Goal: Information Seeking & Learning: Find specific fact

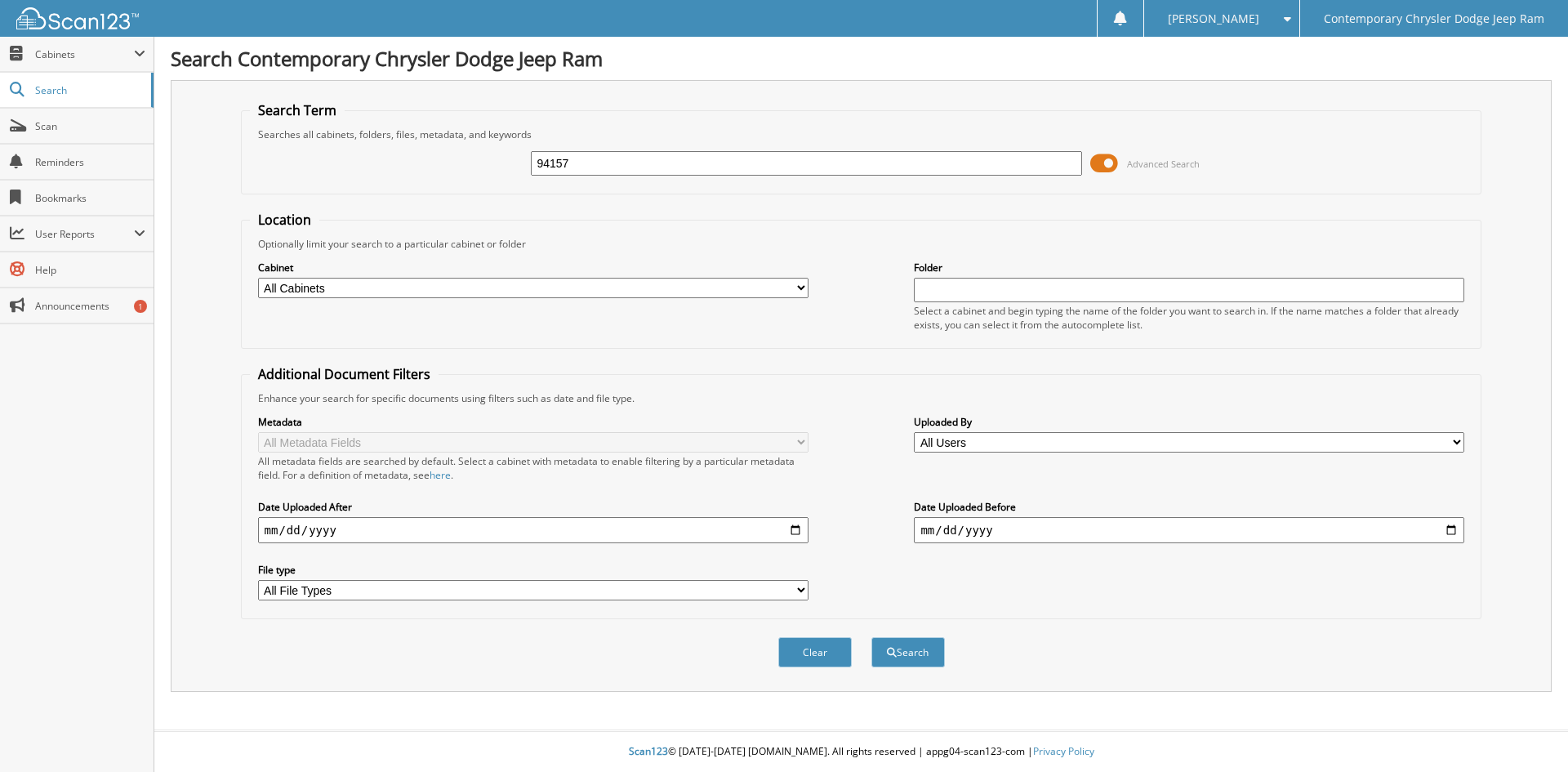
type input "94157"
click at [872, 637] on button "Search" at bounding box center [909, 651] width 73 height 30
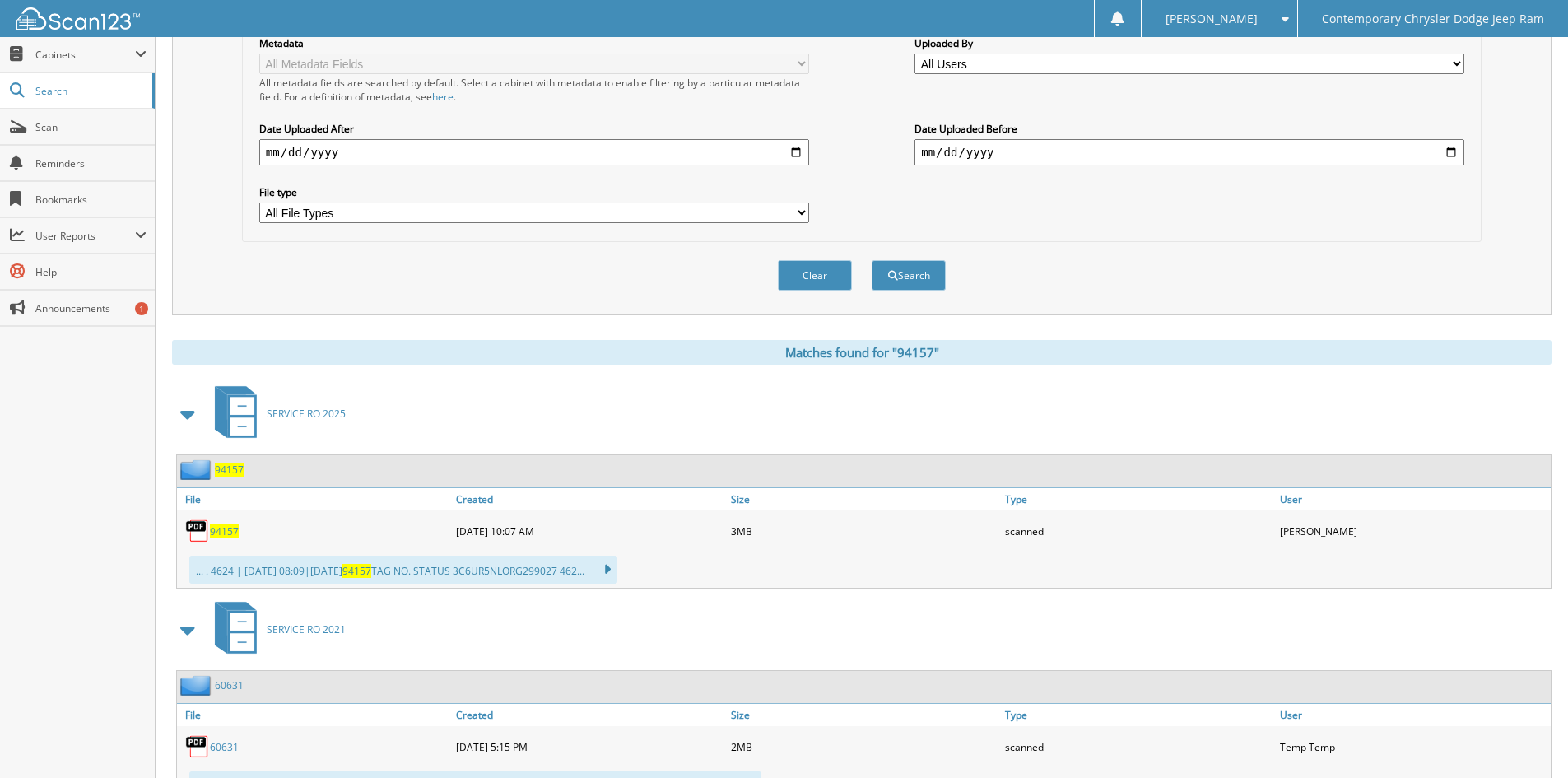
scroll to position [411, 0]
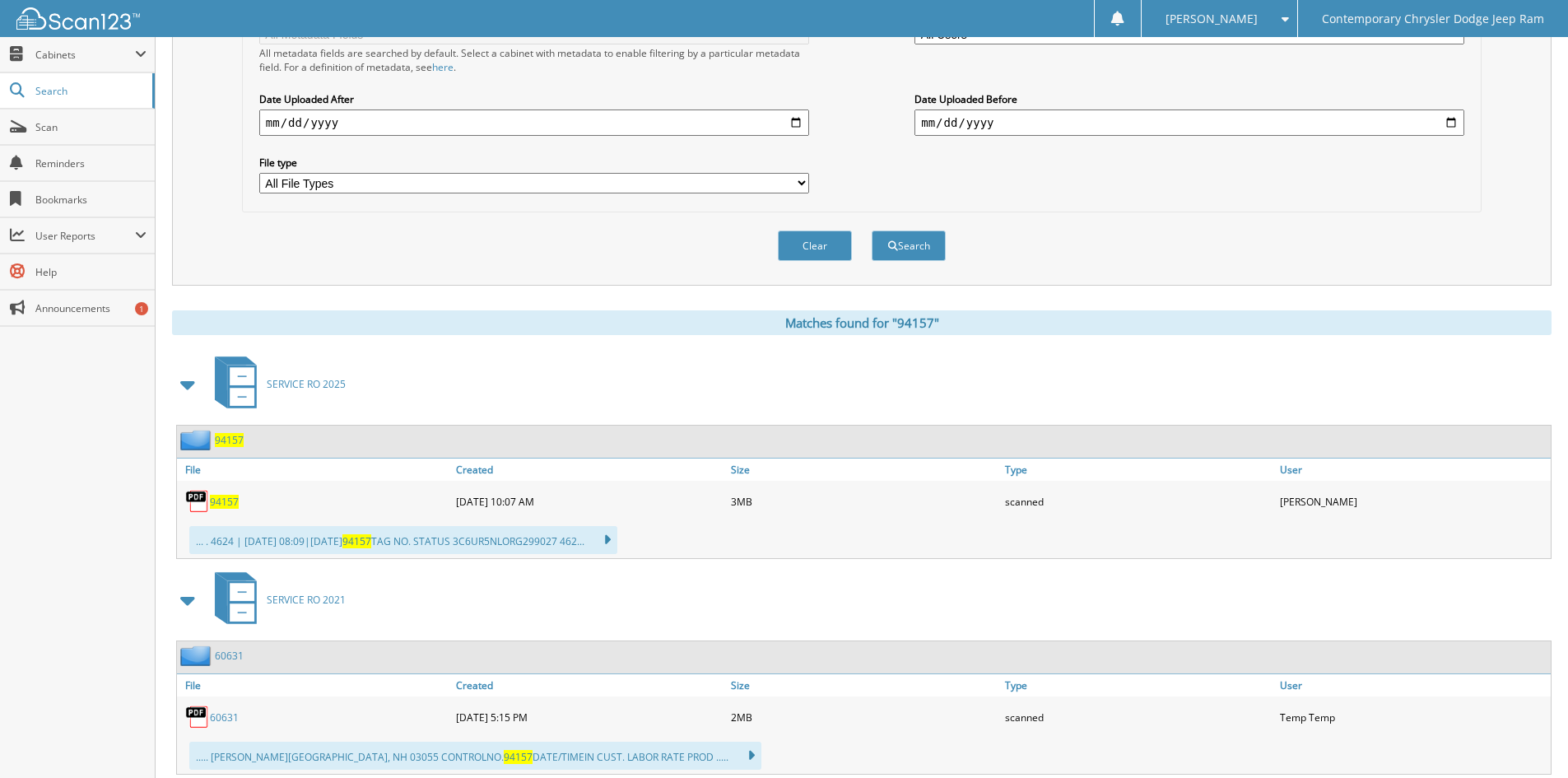
click at [226, 495] on span "94157" at bounding box center [225, 502] width 29 height 14
click at [822, 238] on button "Clear" at bounding box center [815, 245] width 74 height 30
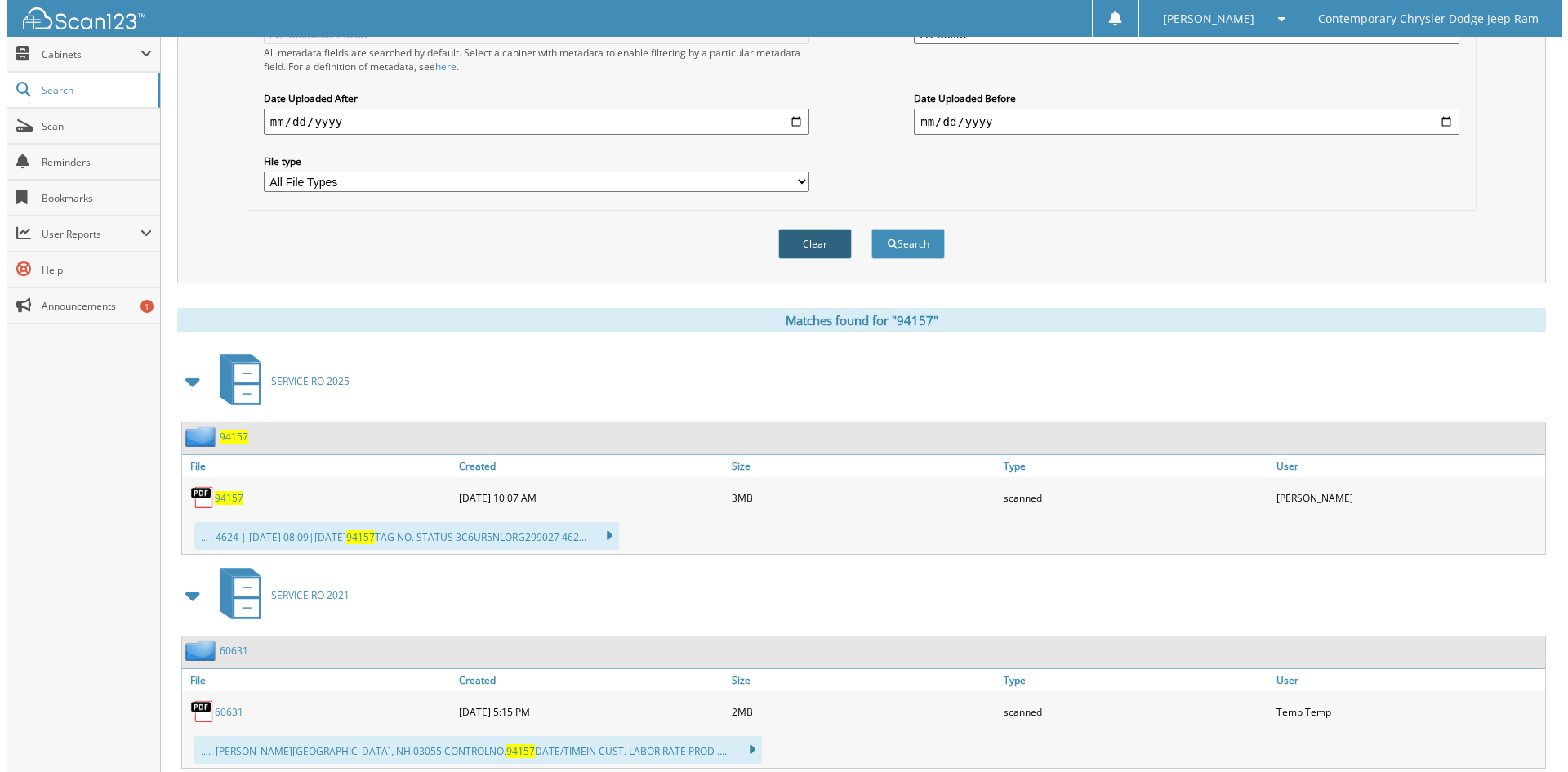
scroll to position [0, 0]
